Goal: Transaction & Acquisition: Obtain resource

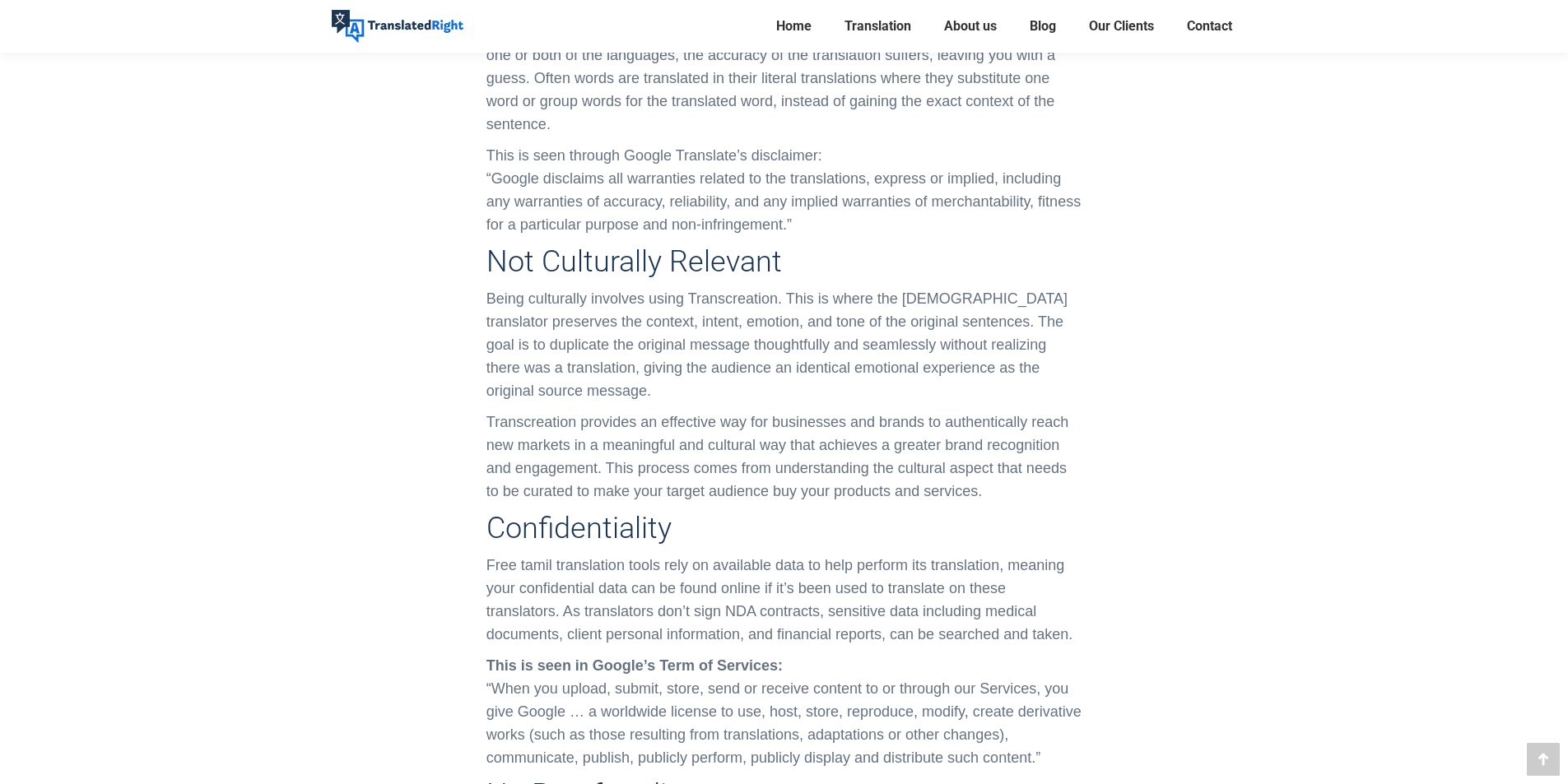
scroll to position [6170, 0]
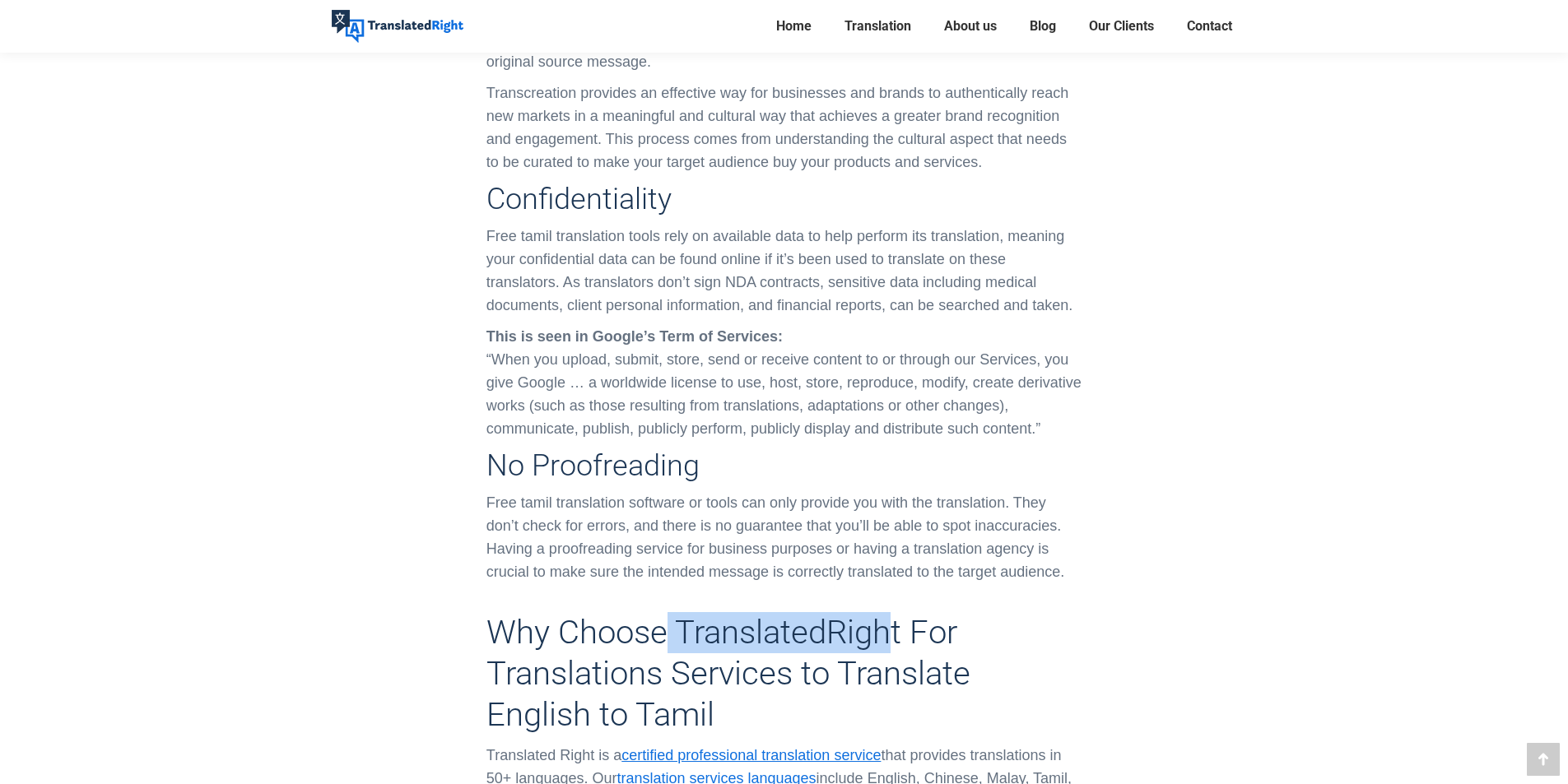
drag, startPoint x: 664, startPoint y: 284, endPoint x: 895, endPoint y: 288, distance: 231.0
click at [895, 612] on h2 "Why Choose TranslatedRight For Translations Services to Translate English to Ta…" at bounding box center [784, 674] width 595 height 123
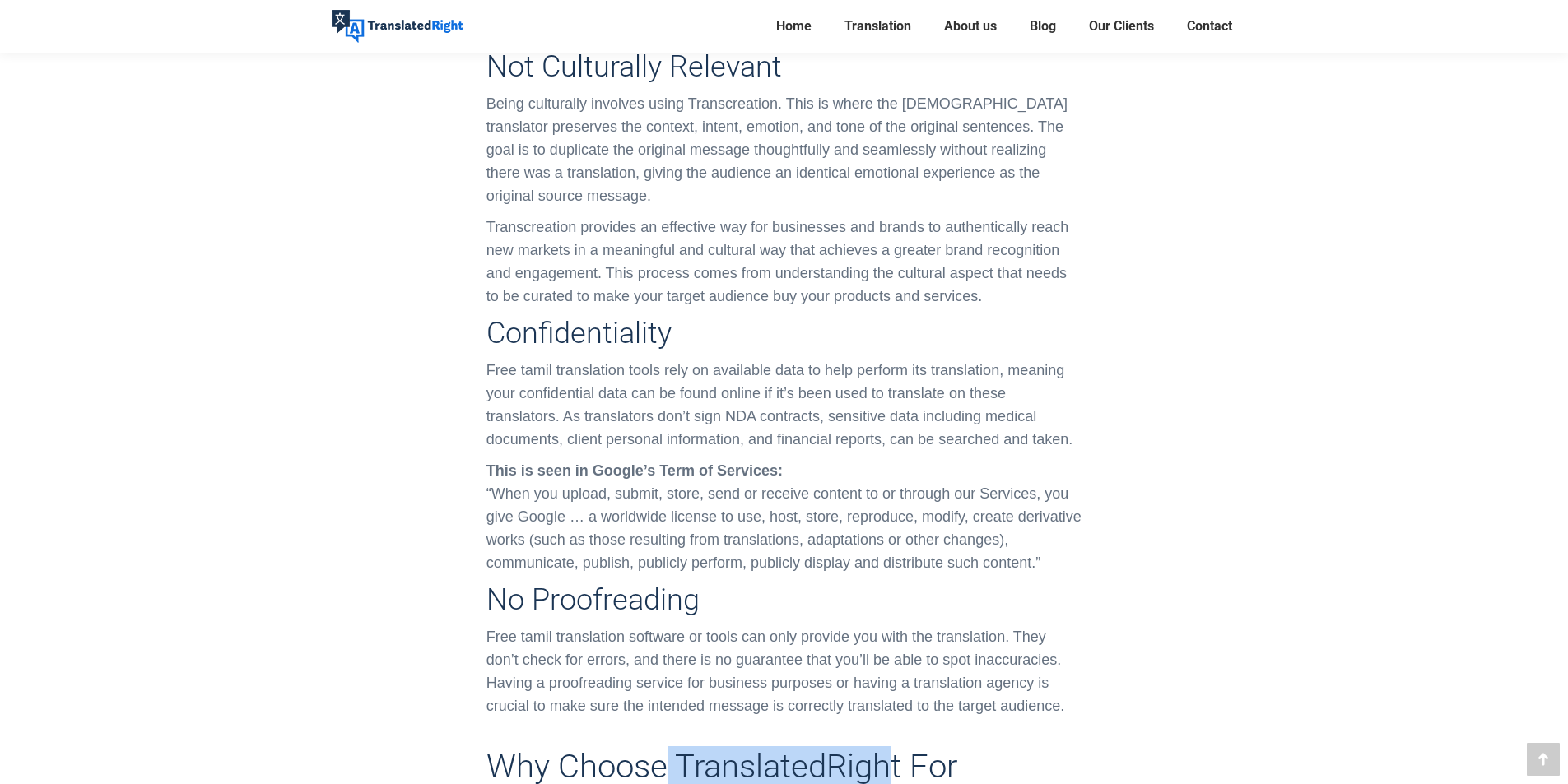
scroll to position [6006, 0]
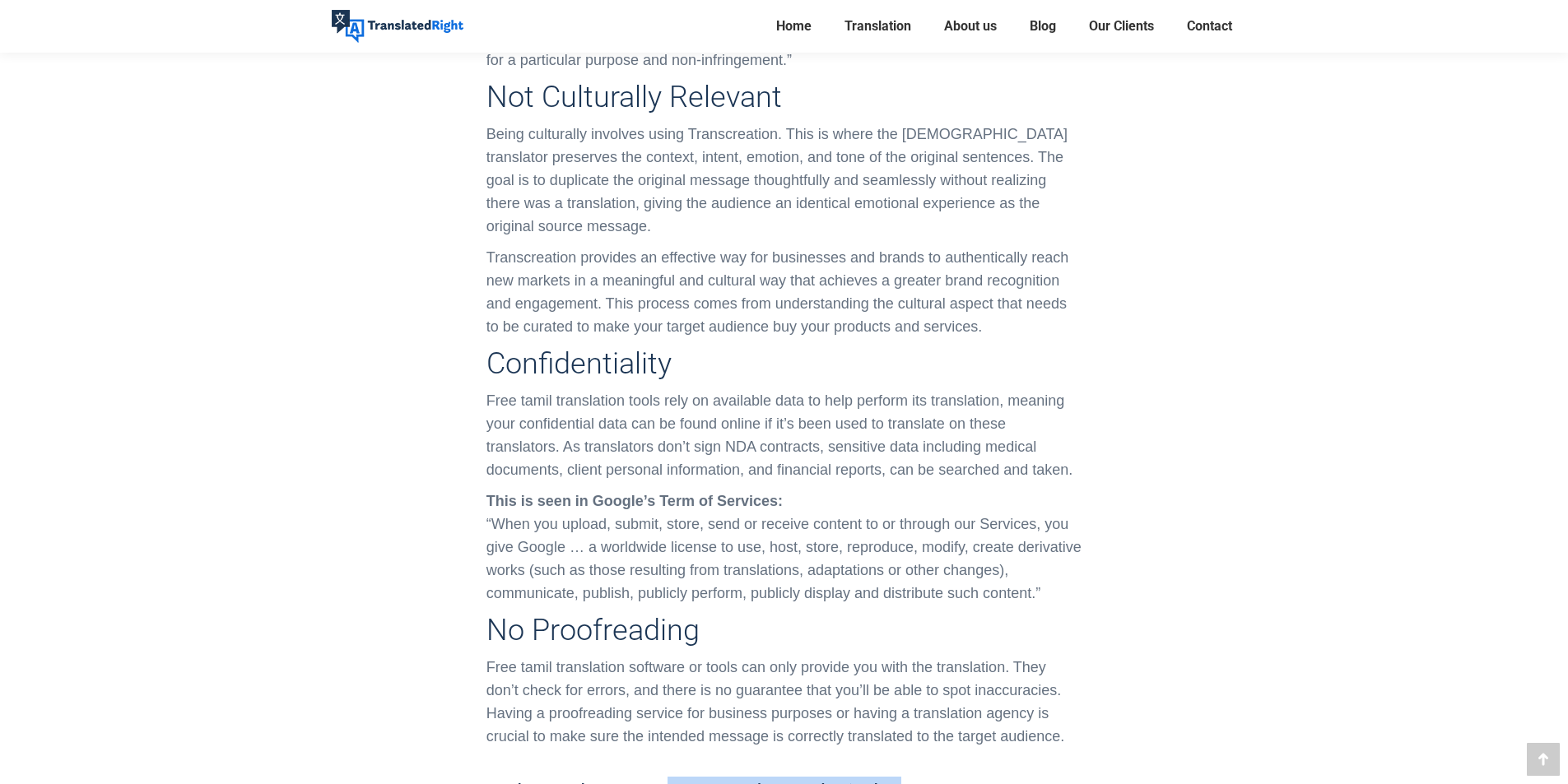
copy h2 "TranslatedRight"
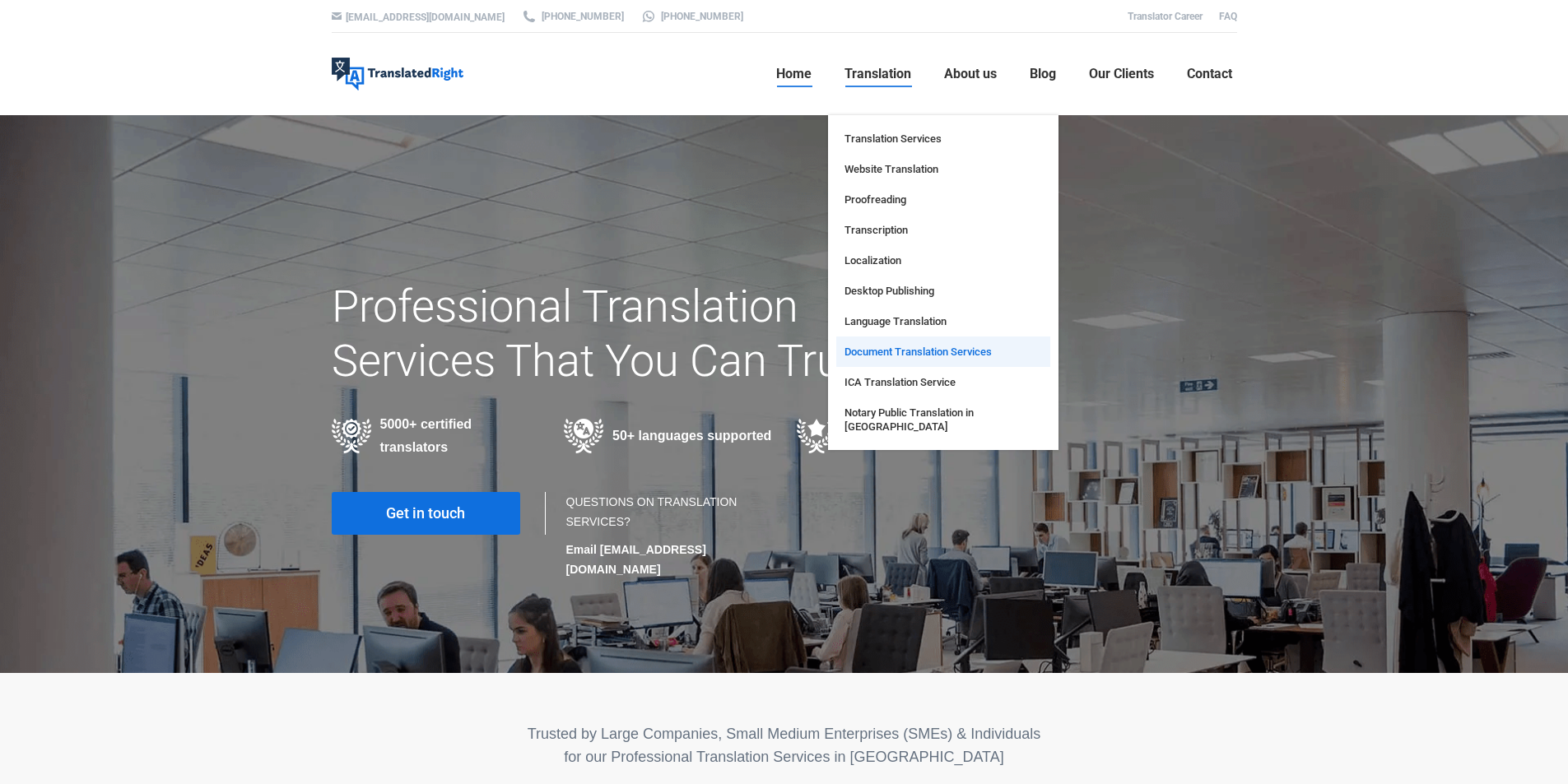
click at [917, 351] on span "Document Translation Services" at bounding box center [918, 352] width 147 height 14
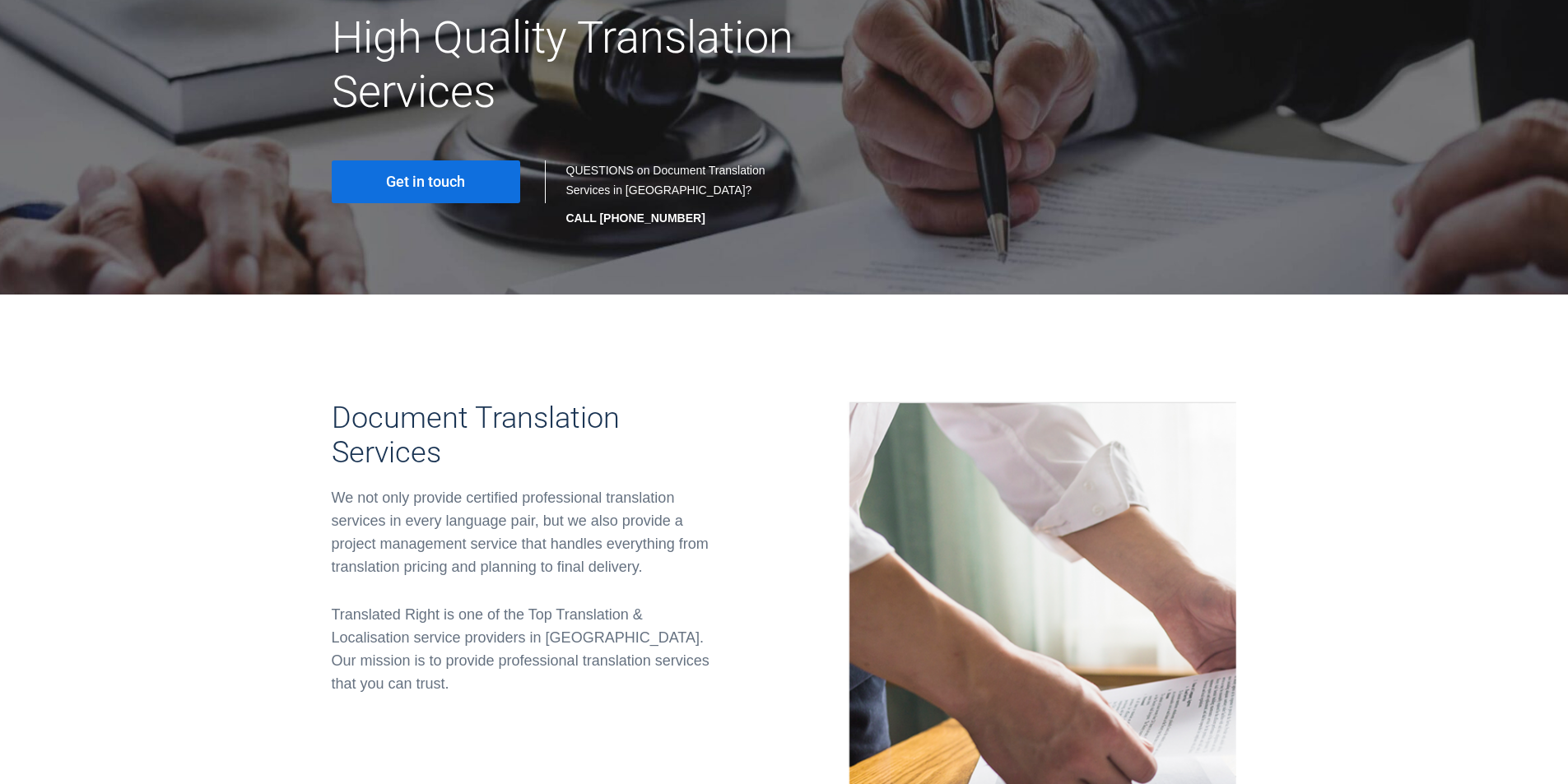
scroll to position [83, 0]
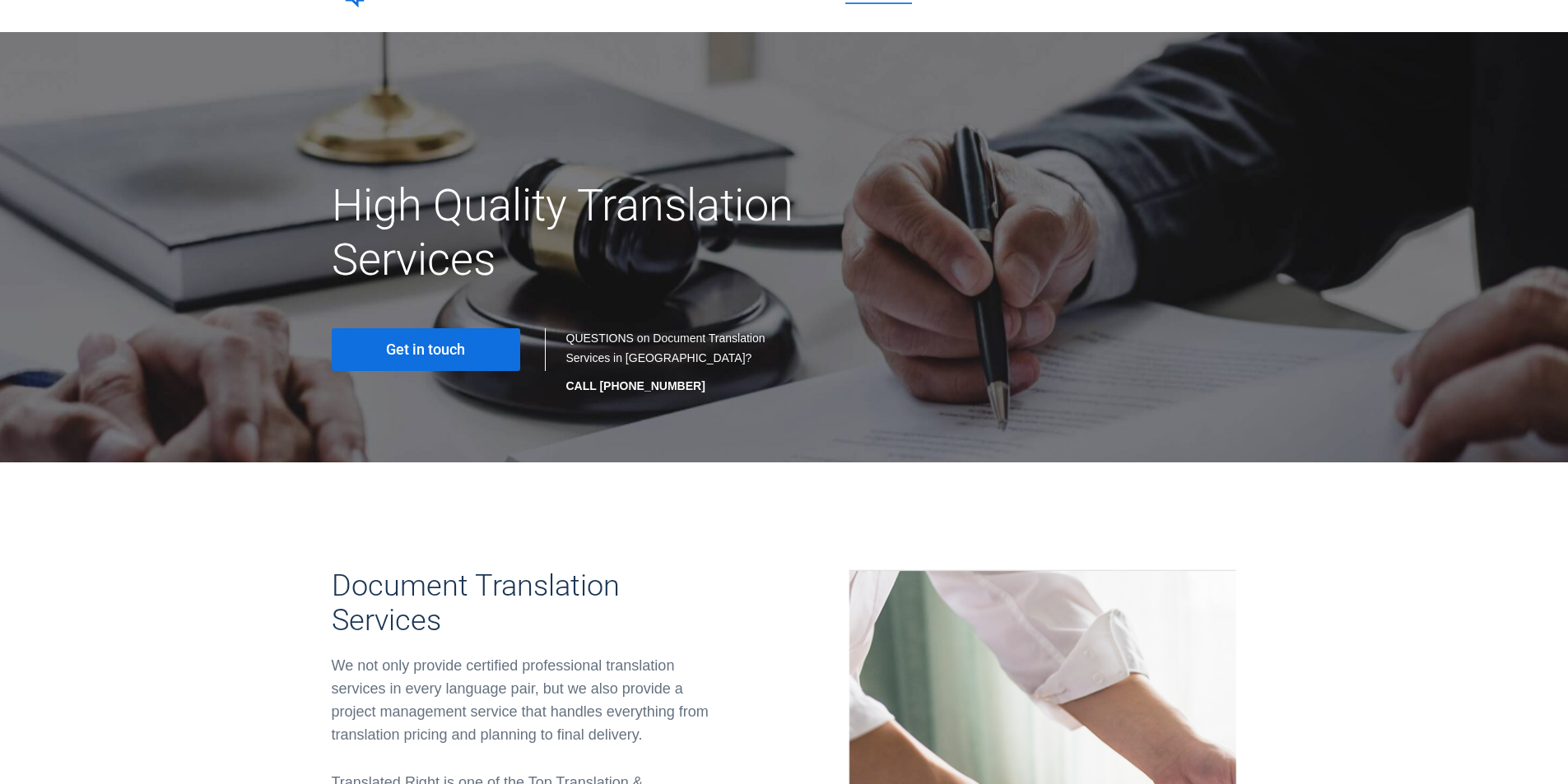
click at [444, 351] on span "Get in touch" at bounding box center [425, 349] width 79 height 17
